Goal: Task Accomplishment & Management: Manage account settings

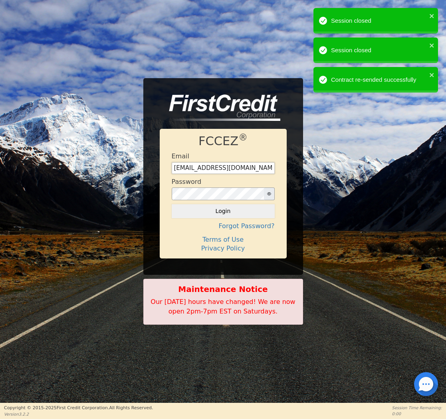
type input "[EMAIL_ADDRESS][DOMAIN_NAME]"
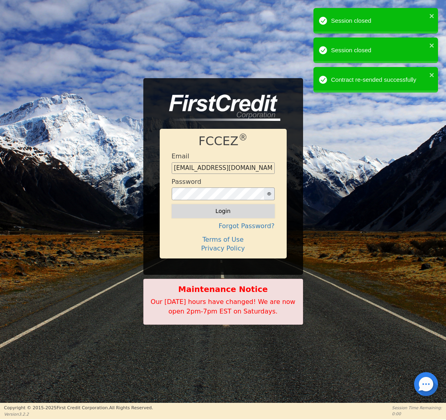
click at [237, 214] on button "Login" at bounding box center [223, 211] width 103 height 14
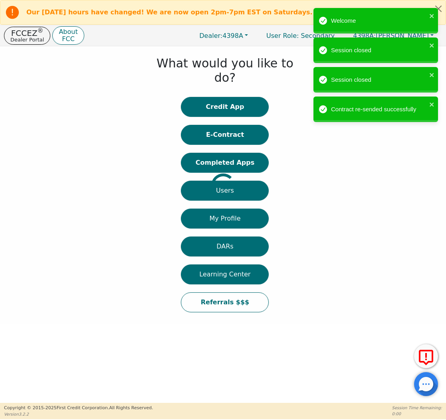
click at [6, 122] on div at bounding box center [6, 185] width 0 height 270
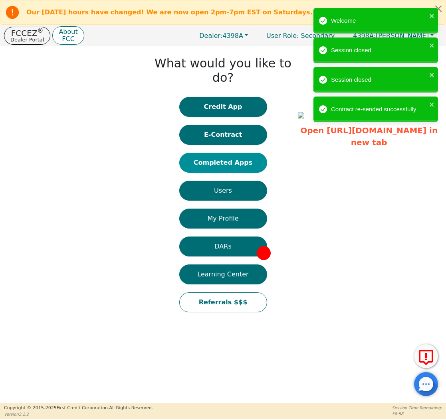
click at [239, 153] on button "Completed Apps" at bounding box center [223, 163] width 88 height 20
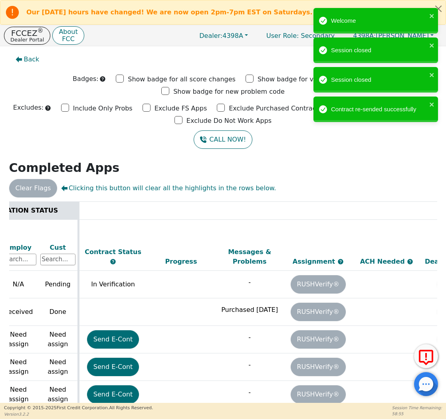
scroll to position [0, 412]
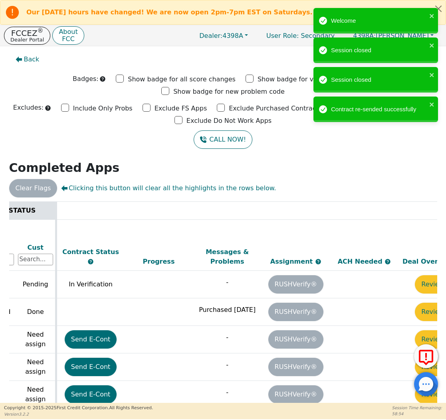
click at [22, 32] on p "FCCEZ ®" at bounding box center [27, 33] width 34 height 8
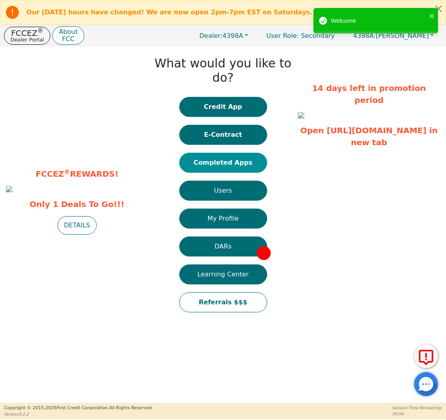
click at [230, 153] on button "Completed Apps" at bounding box center [223, 163] width 88 height 20
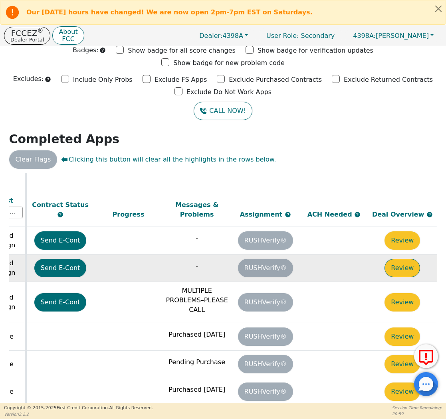
scroll to position [267, 448]
click at [407, 259] on button "Review" at bounding box center [403, 268] width 36 height 18
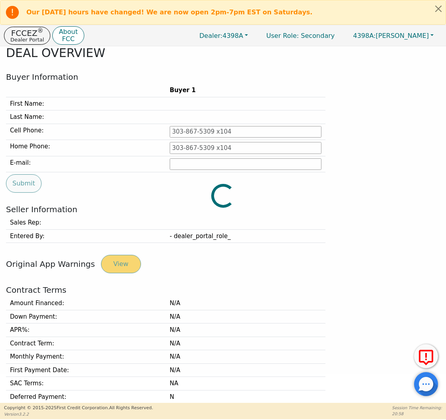
type input "[PHONE_NUMBER]"
type input "[PERSON_NAME][EMAIL_ADDRESS][PERSON_NAME][DOMAIN_NAME]"
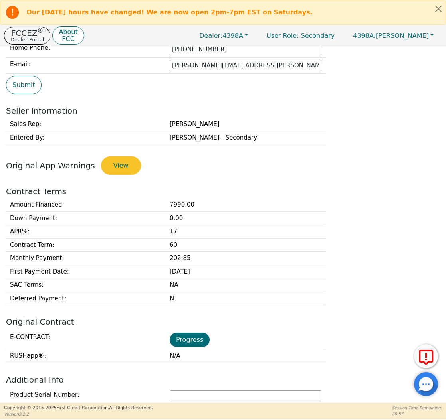
scroll to position [173, 0]
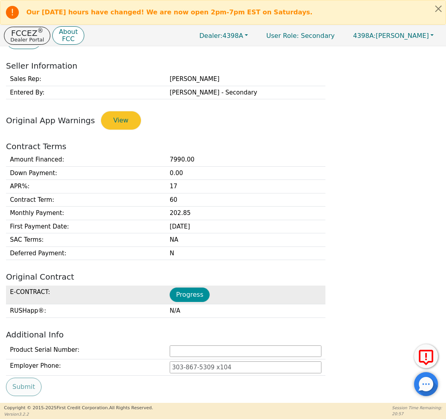
click at [192, 291] on button "Progress" at bounding box center [190, 295] width 40 height 14
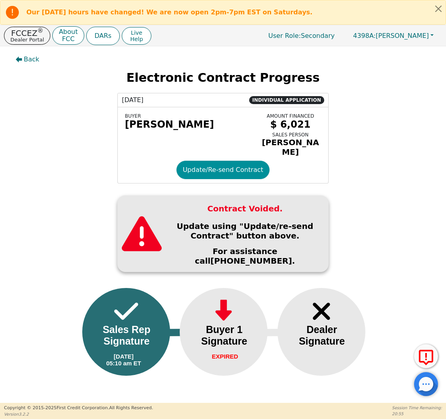
click at [203, 163] on button "Update/Re-send Contract" at bounding box center [222, 170] width 93 height 18
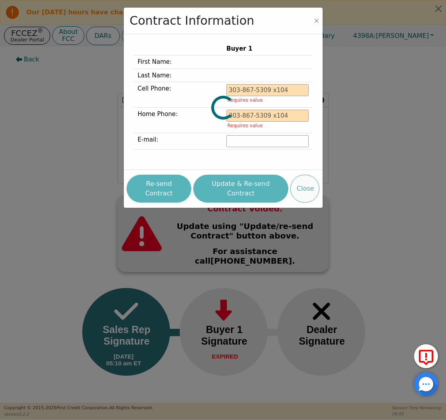
type input "[PHONE_NUMBER]"
type input "[PERSON_NAME][EMAIL_ADDRESS][PERSON_NAME][DOMAIN_NAME]"
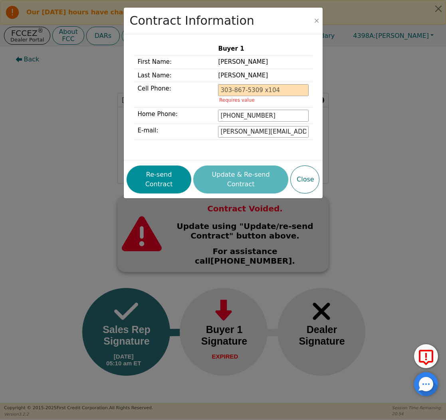
click at [166, 172] on button "Re-send Contract" at bounding box center [159, 180] width 65 height 28
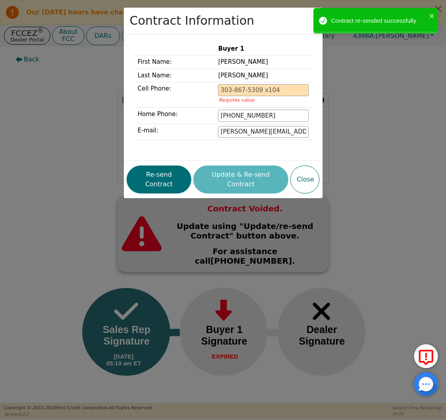
click at [60, 93] on div "Contract Information Buyer 1 First Name: [PERSON_NAME] Last Name: [PERSON_NAME]…" at bounding box center [223, 210] width 446 height 420
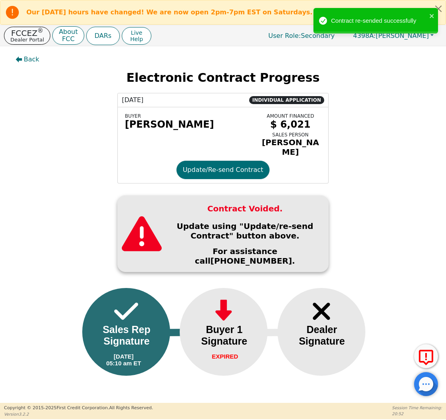
click at [29, 36] on p "FCCEZ ®" at bounding box center [27, 33] width 34 height 8
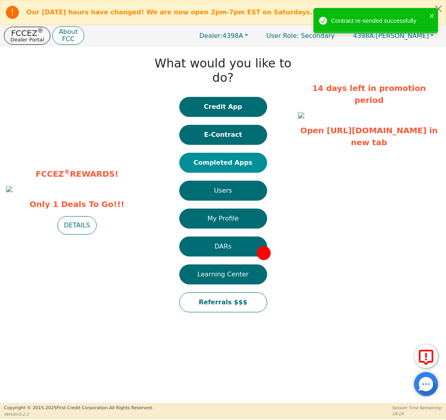
click at [208, 153] on button "Completed Apps" at bounding box center [223, 163] width 88 height 20
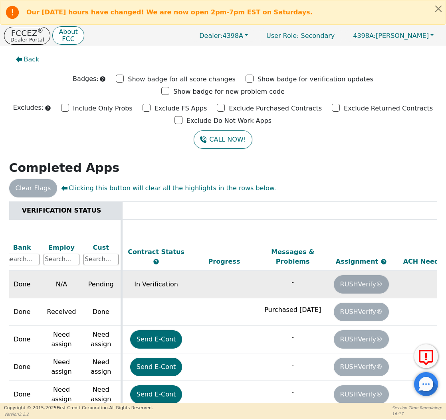
scroll to position [0, 259]
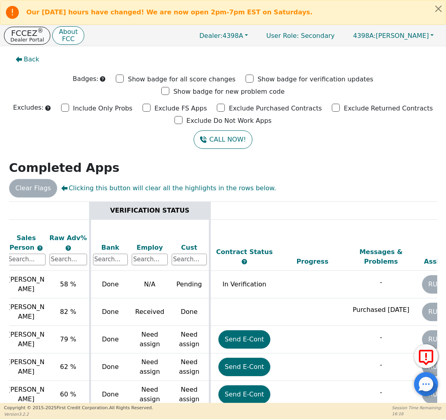
click at [32, 33] on p "FCCEZ ®" at bounding box center [27, 33] width 34 height 8
